Goal: Register for event/course

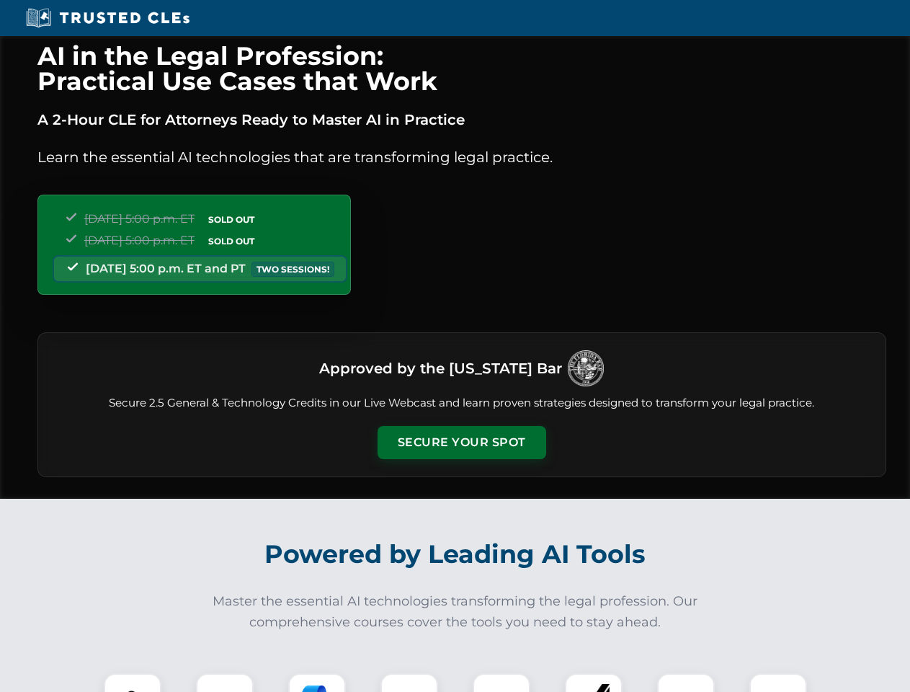
click at [461, 442] on button "Secure Your Spot" at bounding box center [462, 442] width 169 height 33
click at [133, 682] on img at bounding box center [133, 702] width 42 height 42
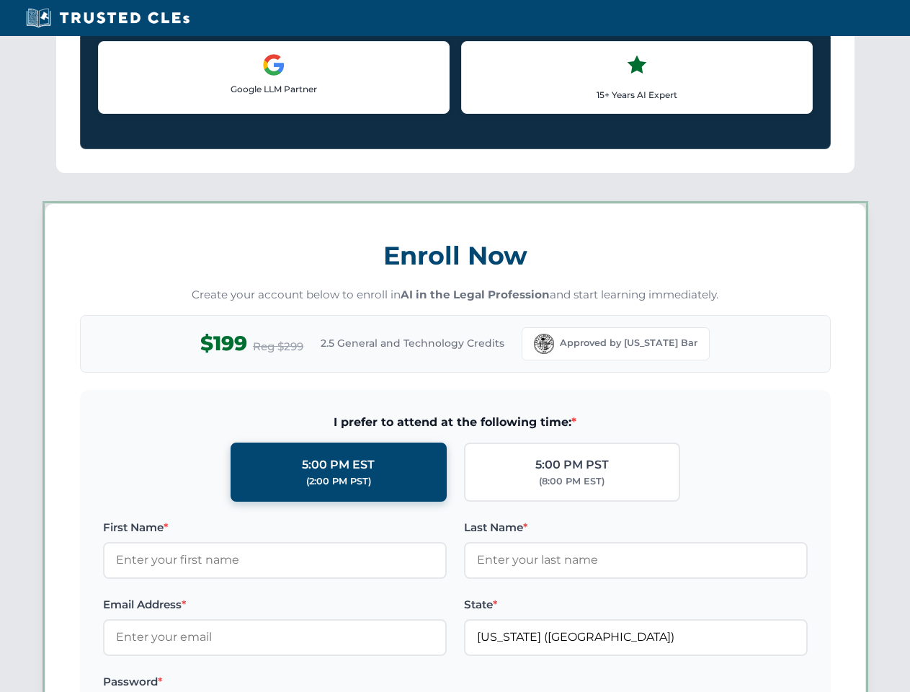
click at [317, 682] on label "Password *" at bounding box center [275, 681] width 344 height 17
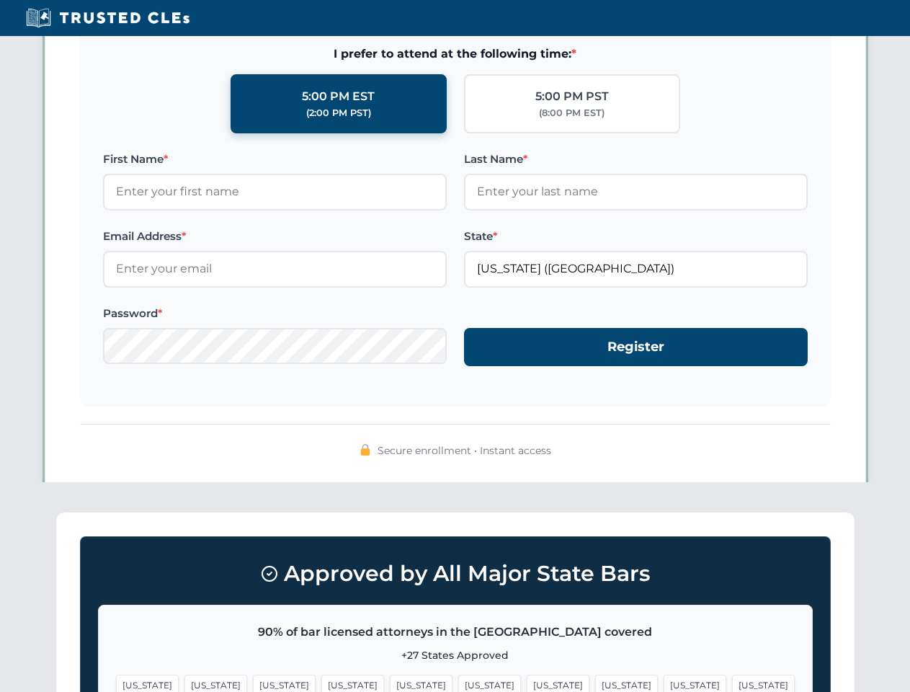
click at [664, 682] on span "[US_STATE]" at bounding box center [695, 685] width 63 height 21
